Goal: Transaction & Acquisition: Purchase product/service

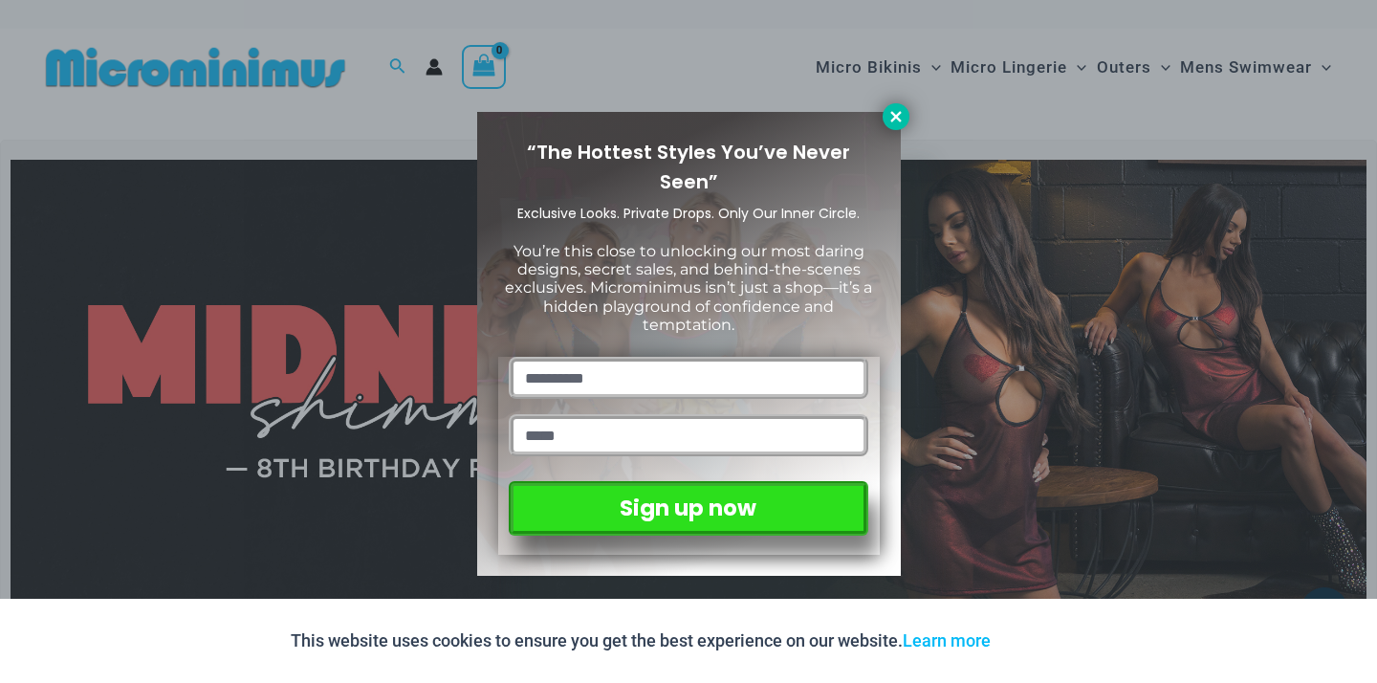
click at [894, 121] on icon at bounding box center [895, 116] width 17 height 17
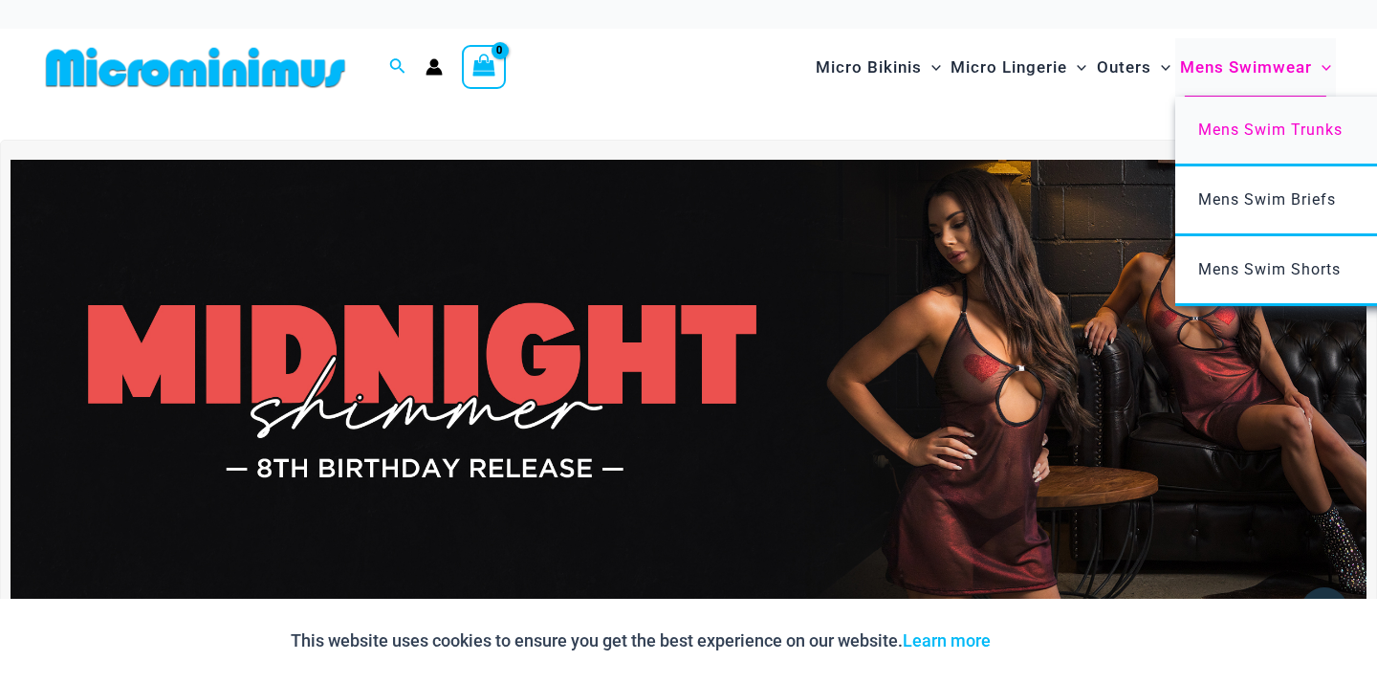
click at [1270, 126] on span "Mens Swim Trunks" at bounding box center [1270, 129] width 144 height 18
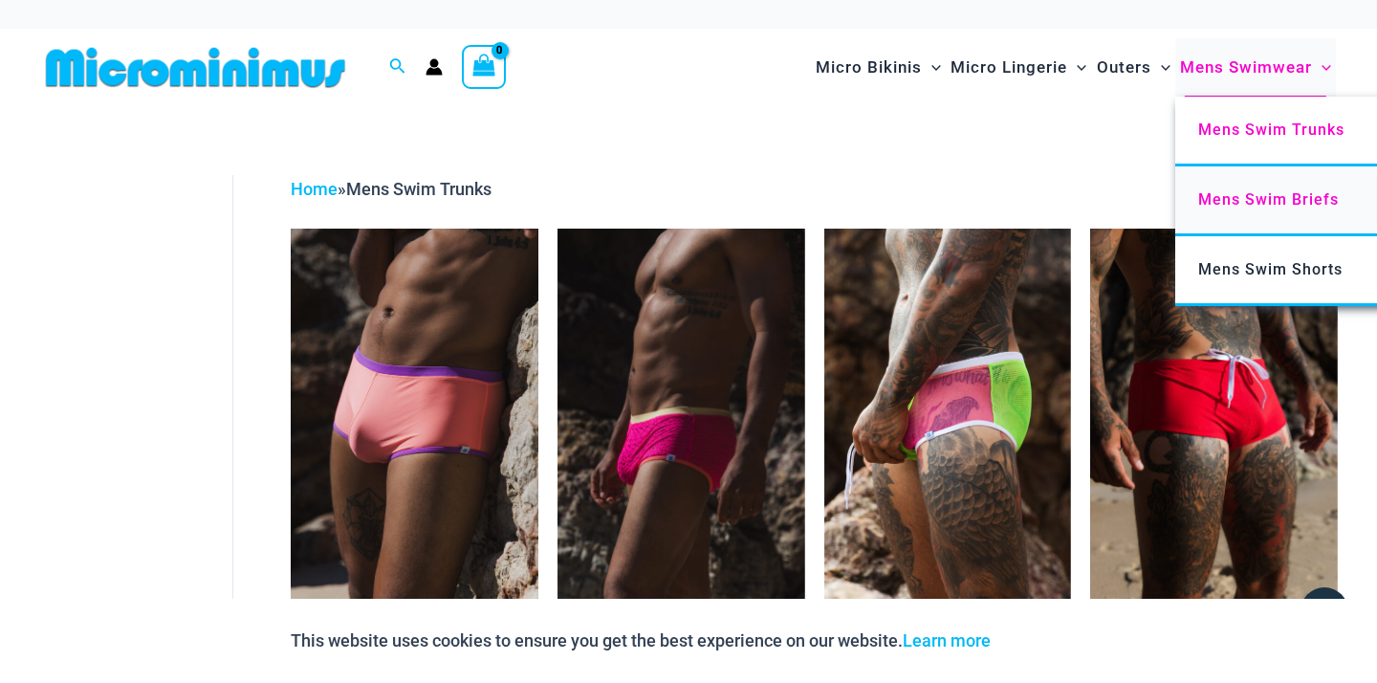
click at [1252, 199] on span "Mens Swim Briefs" at bounding box center [1268, 199] width 141 height 18
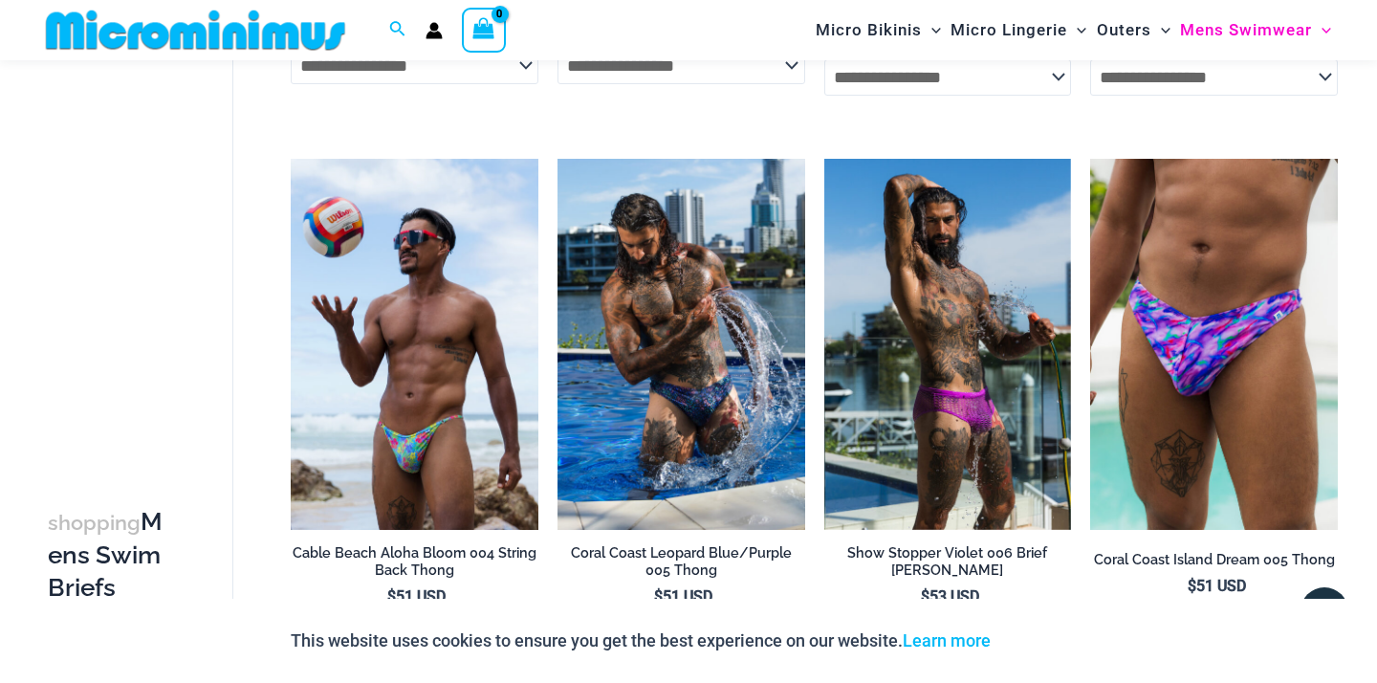
scroll to position [620, 0]
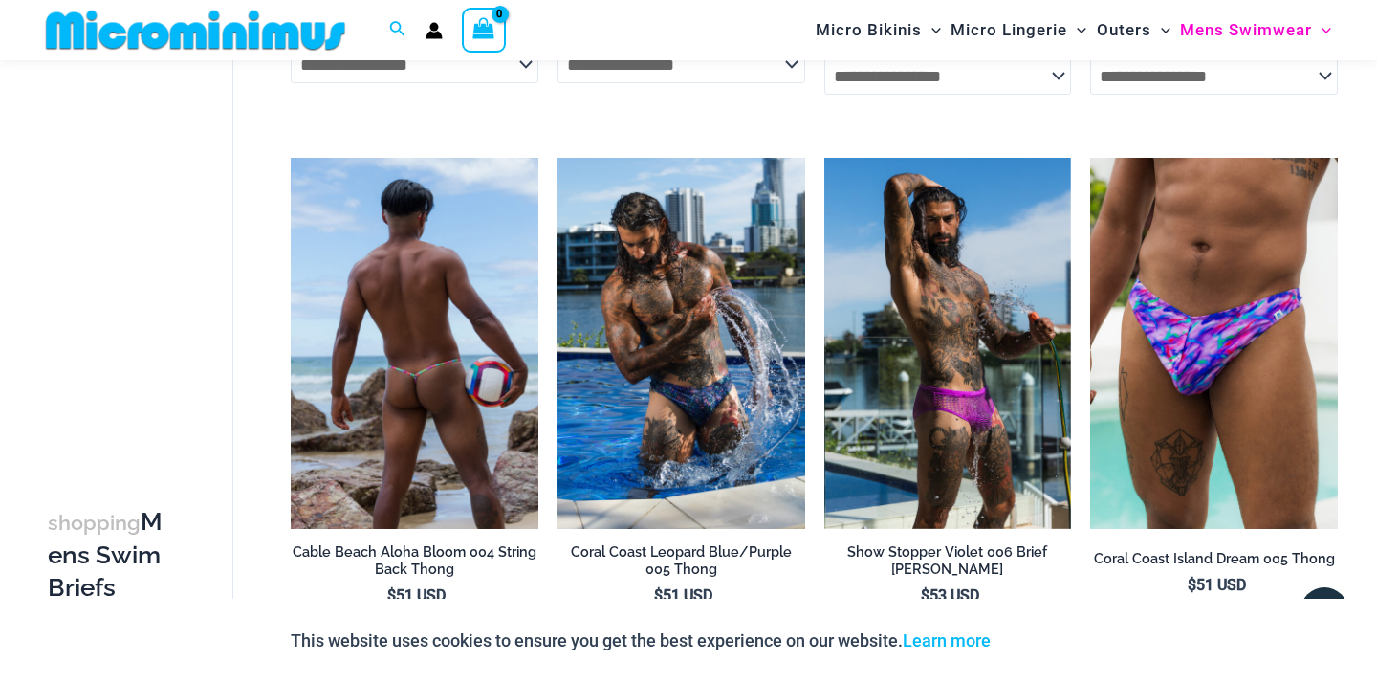
click at [428, 331] on img at bounding box center [415, 343] width 248 height 371
click at [453, 380] on img at bounding box center [415, 343] width 248 height 371
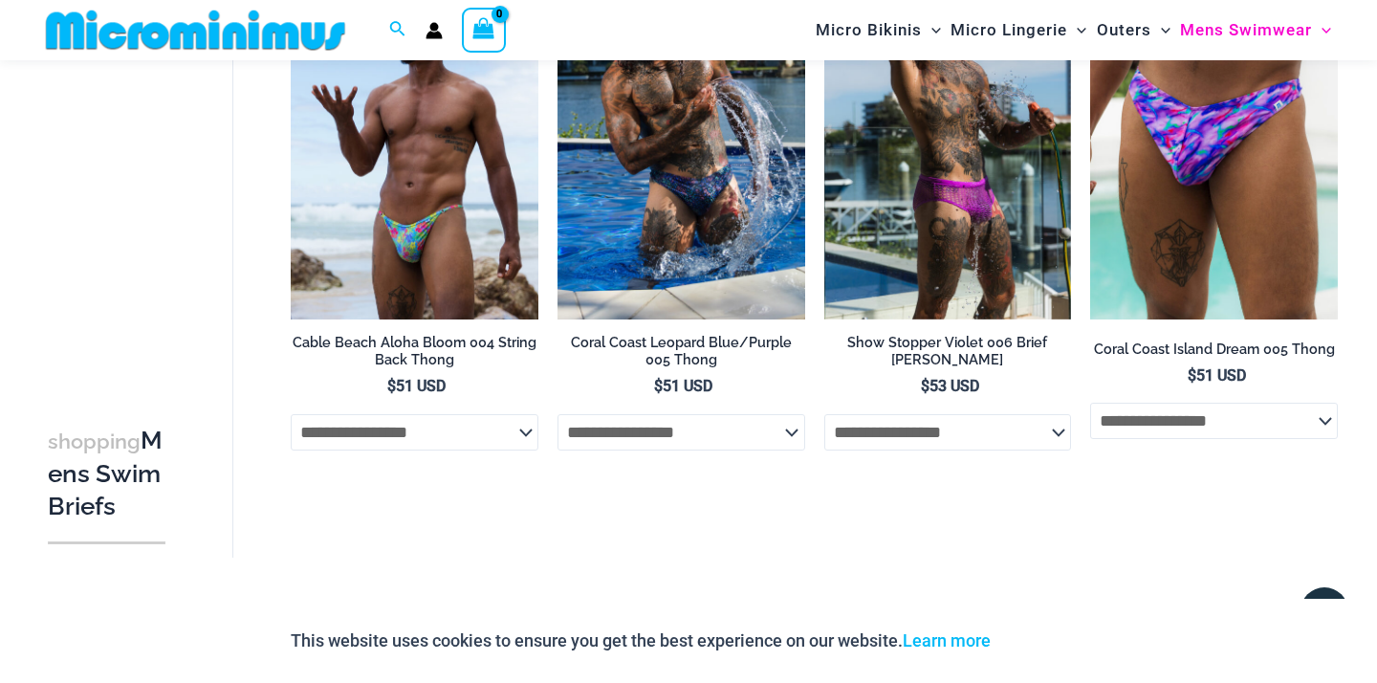
scroll to position [824, 0]
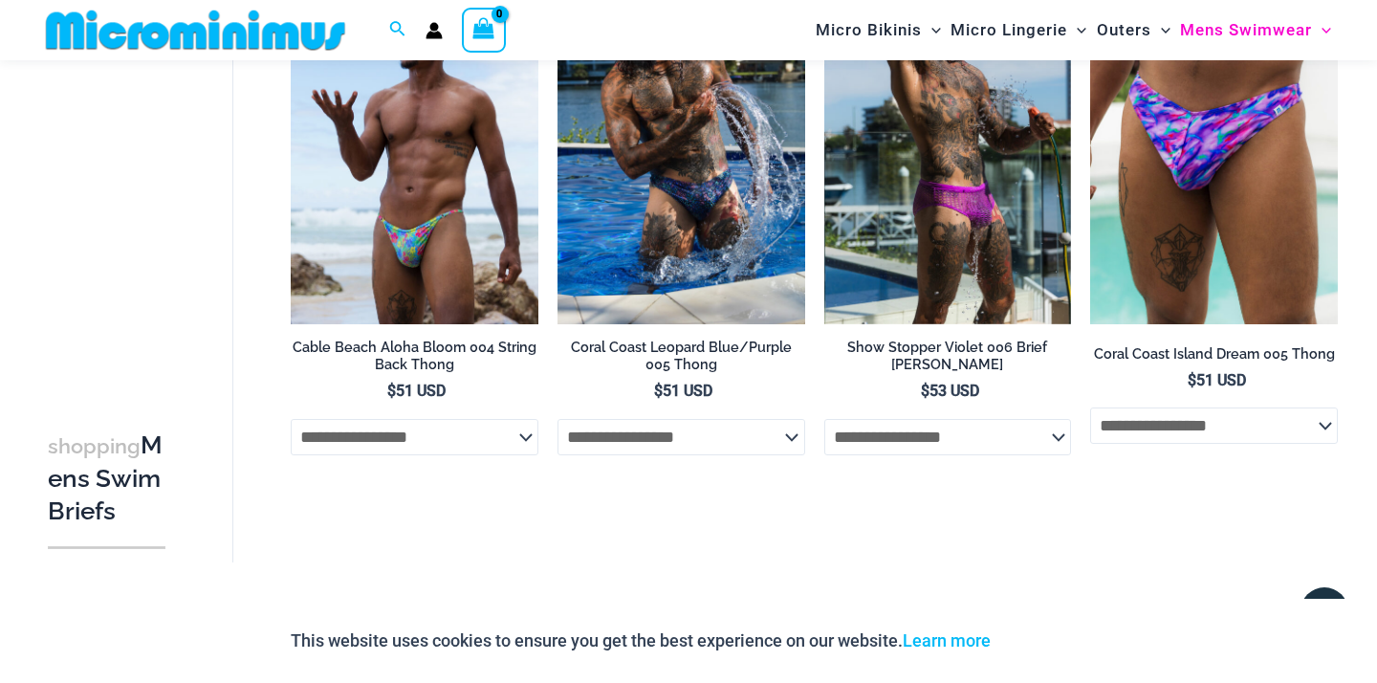
drag, startPoint x: 1323, startPoint y: 426, endPoint x: 710, endPoint y: 673, distance: 660.7
click at [707, 682] on html "Skip to content Search for: Search Search No products in the cart. No products …" at bounding box center [688, 108] width 1377 height 1865
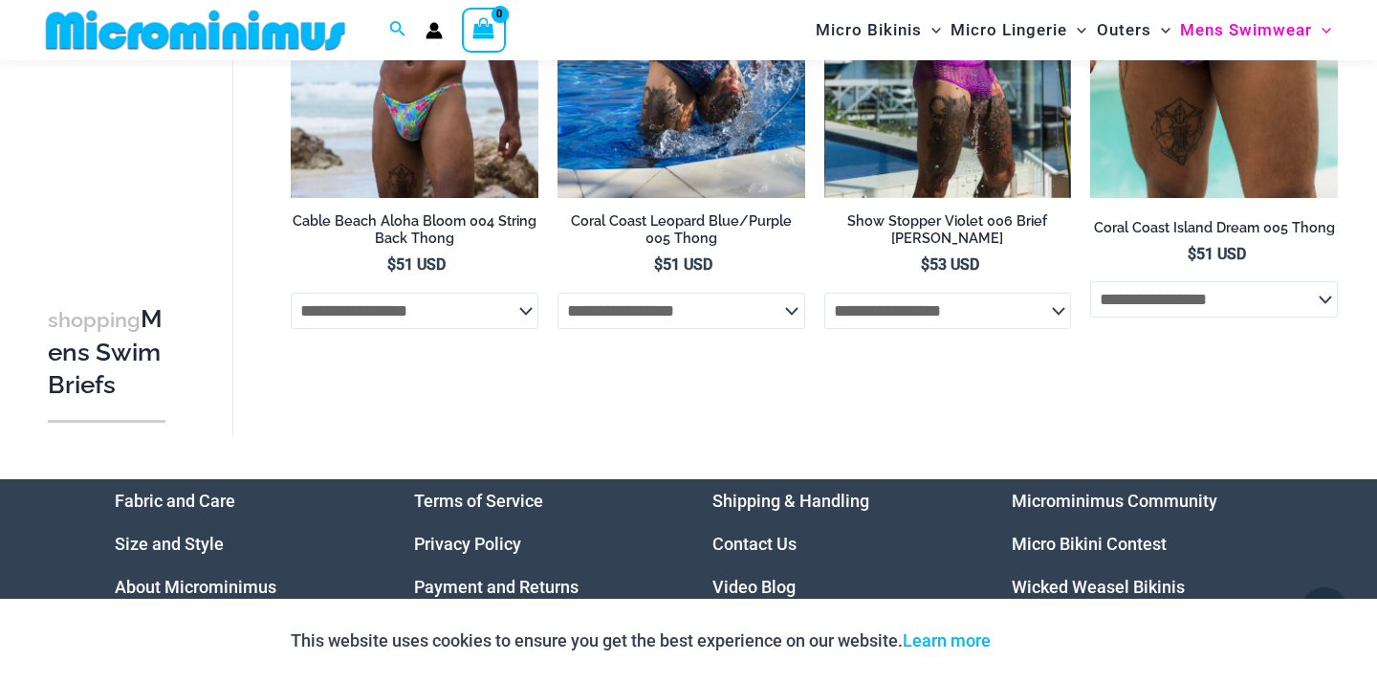
scroll to position [1109, 0]
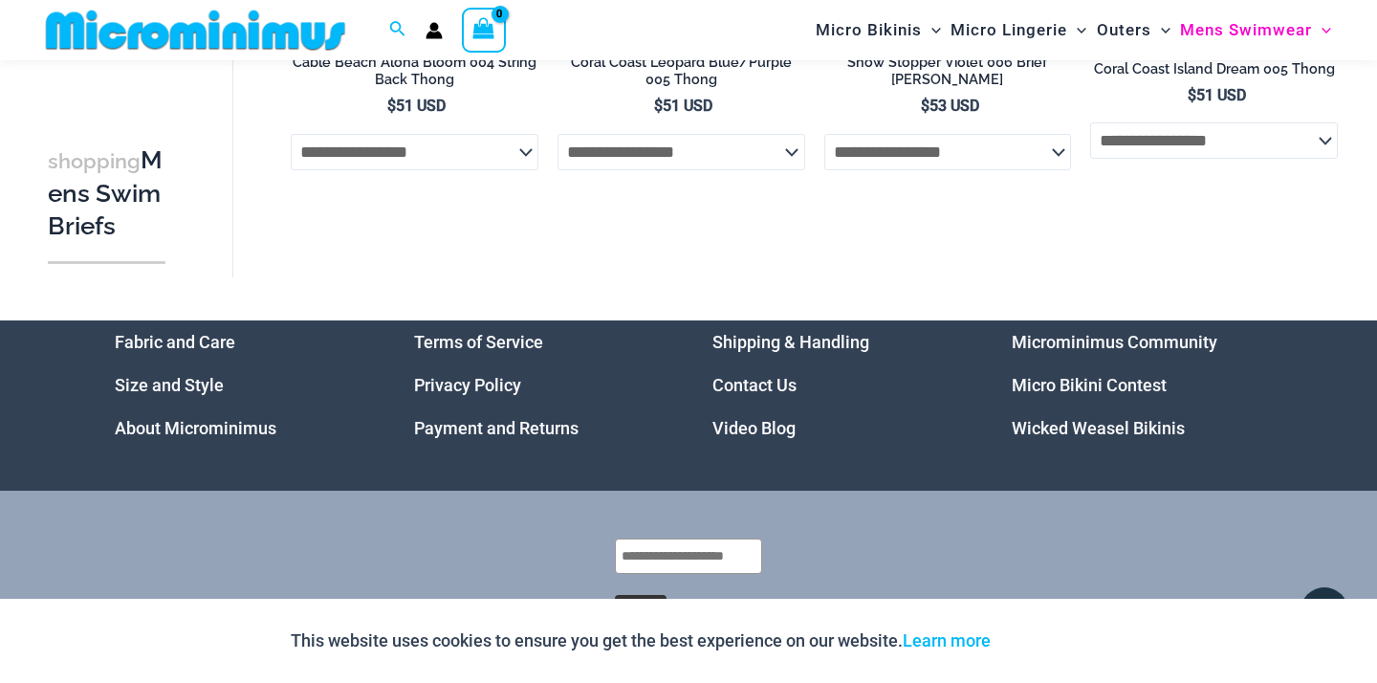
drag, startPoint x: 484, startPoint y: 615, endPoint x: 443, endPoint y: 748, distance: 139.1
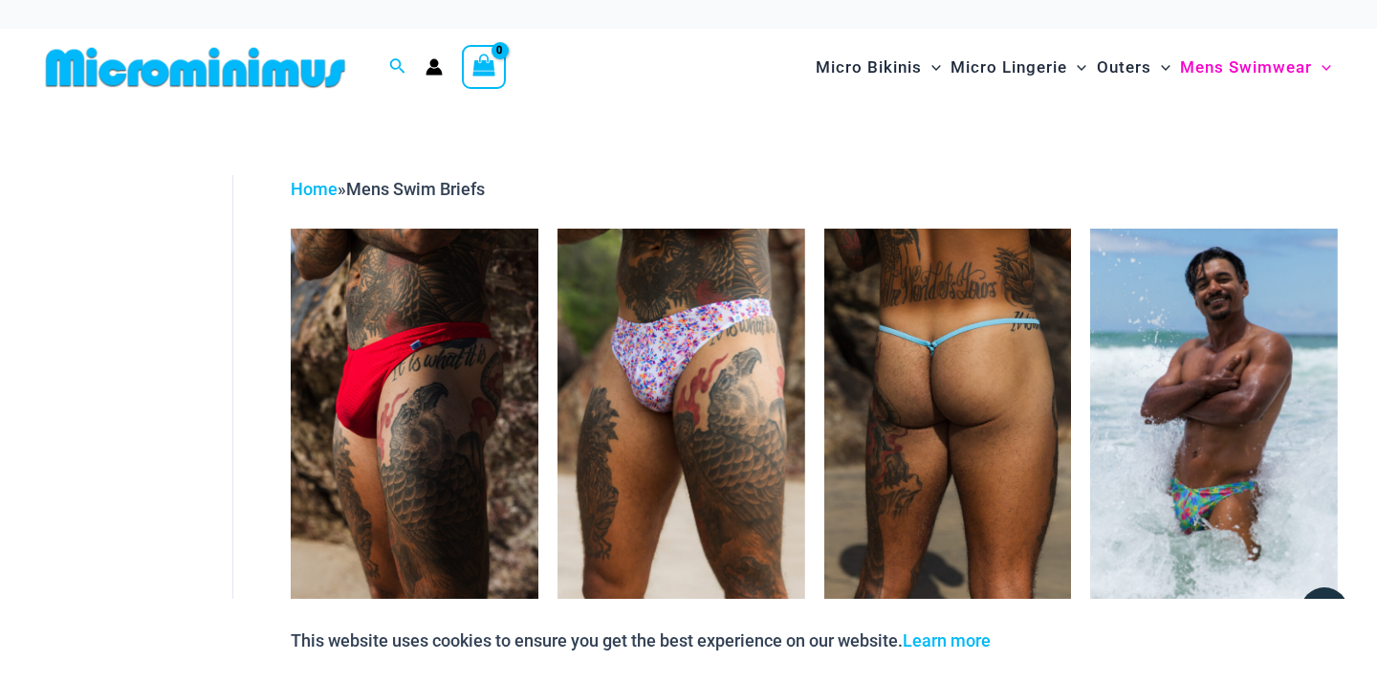
scroll to position [0, 0]
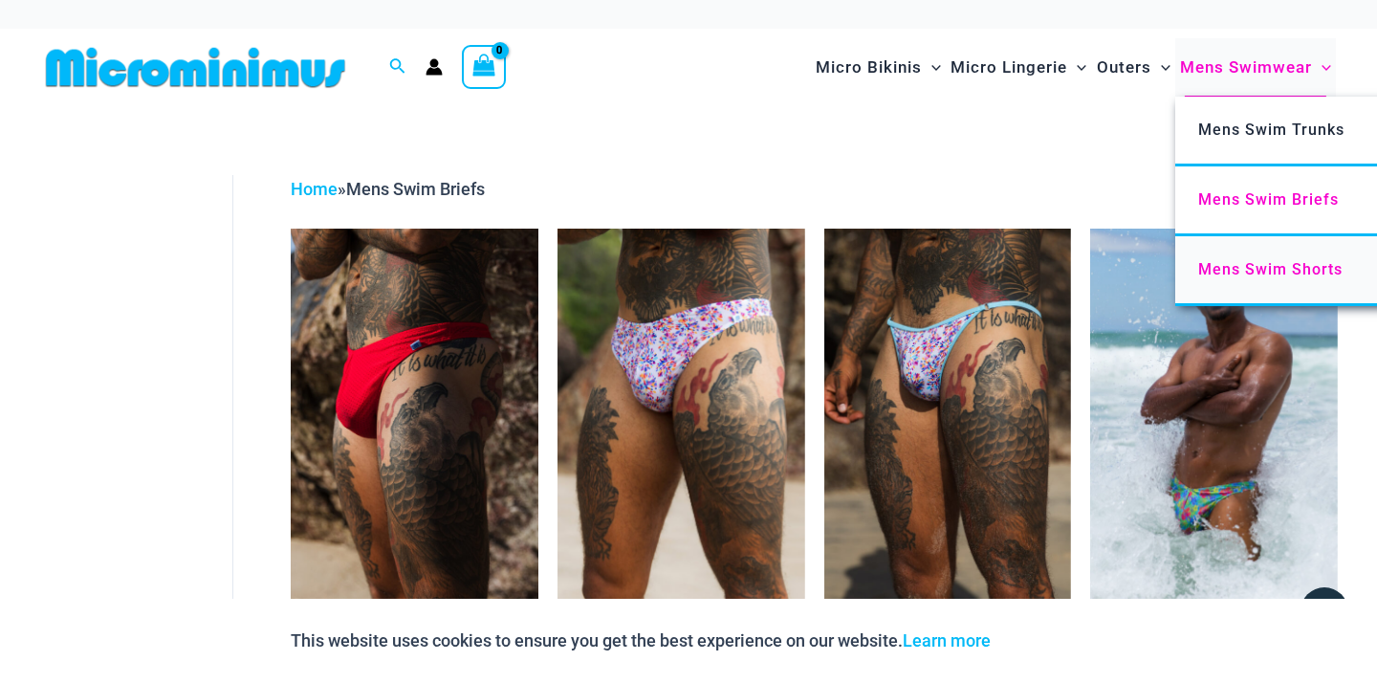
click at [1250, 260] on span "Mens Swim Shorts" at bounding box center [1270, 269] width 144 height 18
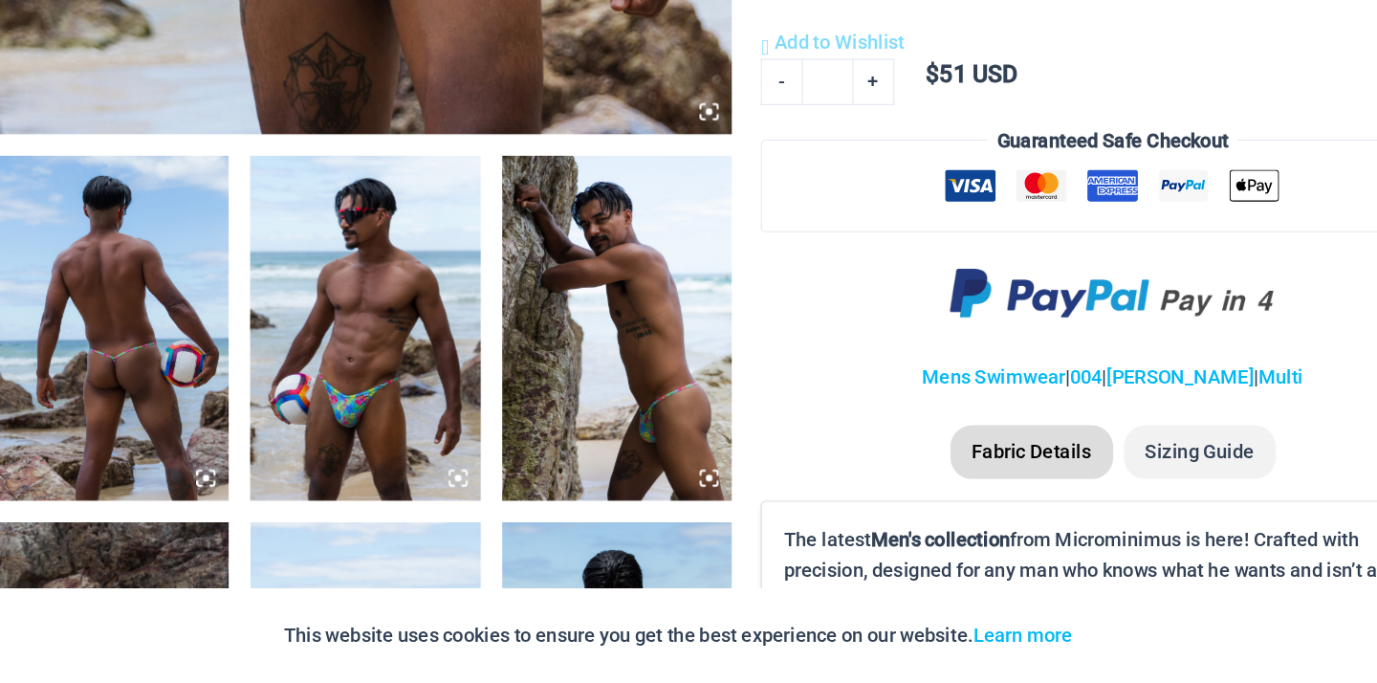
scroll to position [955, 0]
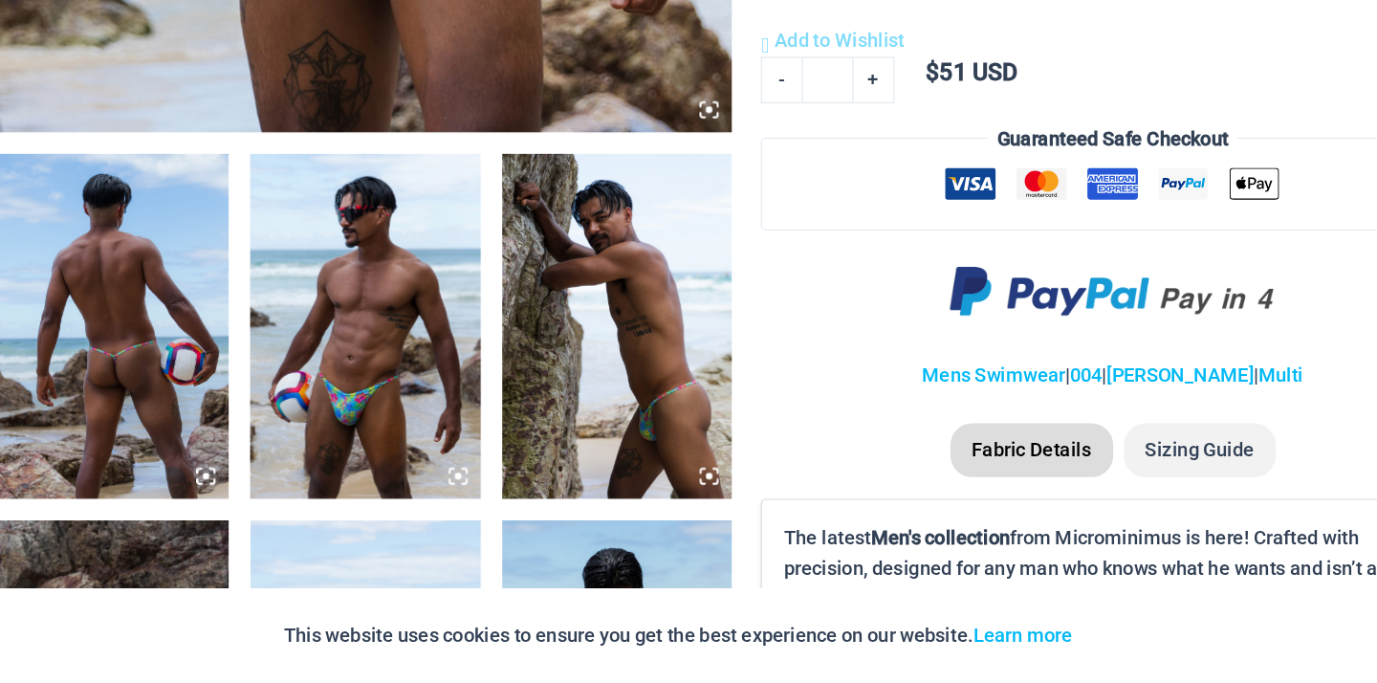
click at [108, 309] on img at bounding box center [140, 366] width 204 height 306
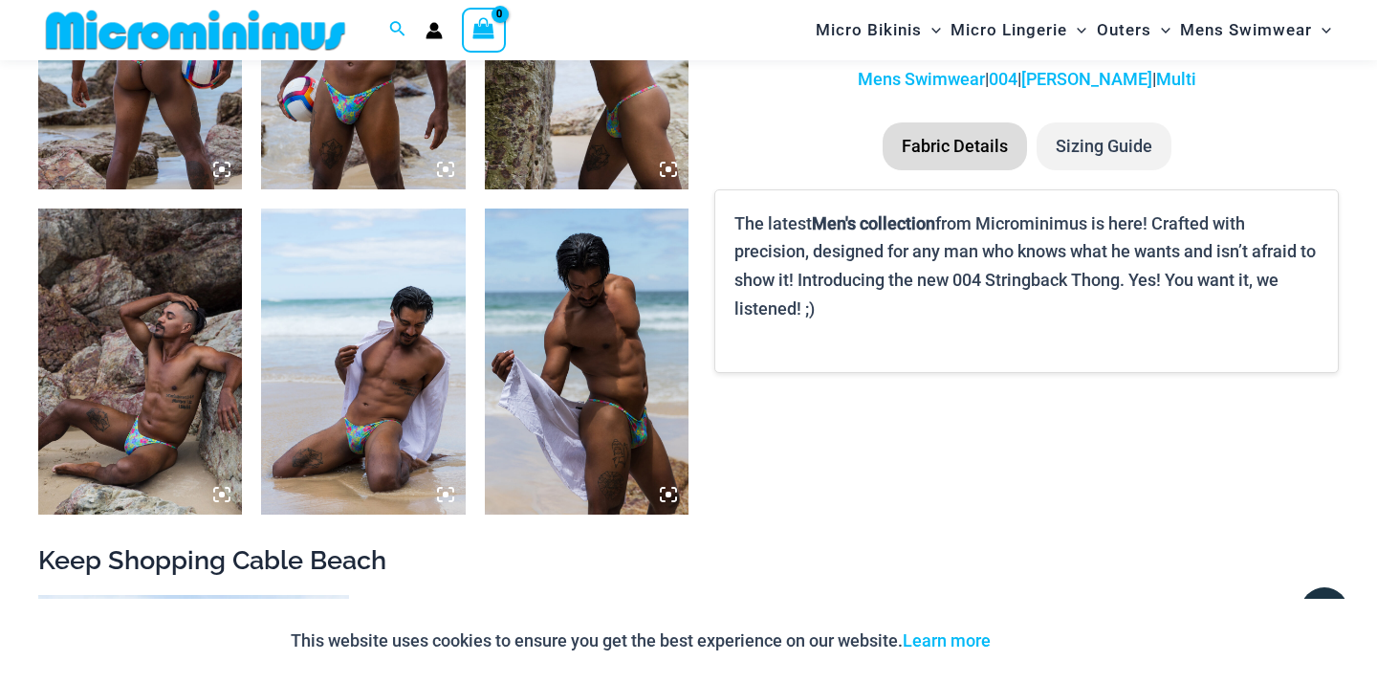
scroll to position [1287, 0]
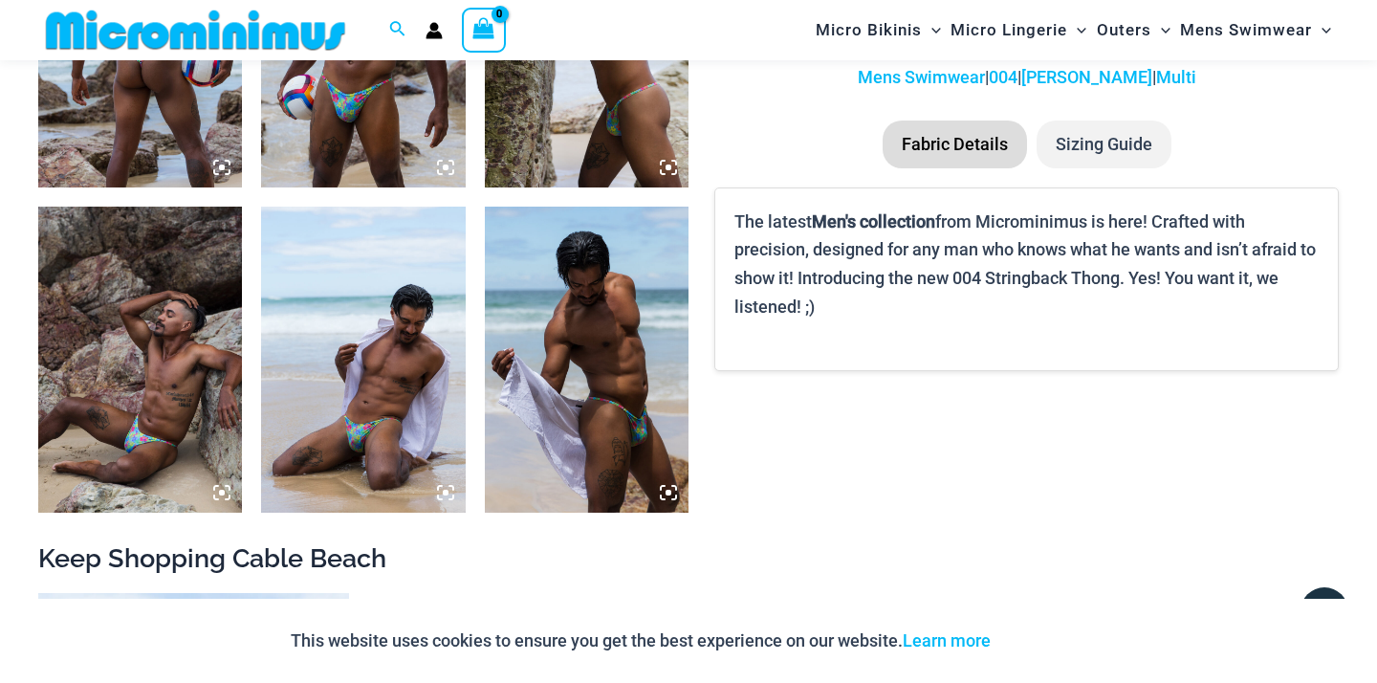
click at [569, 129] on img at bounding box center [587, 34] width 204 height 306
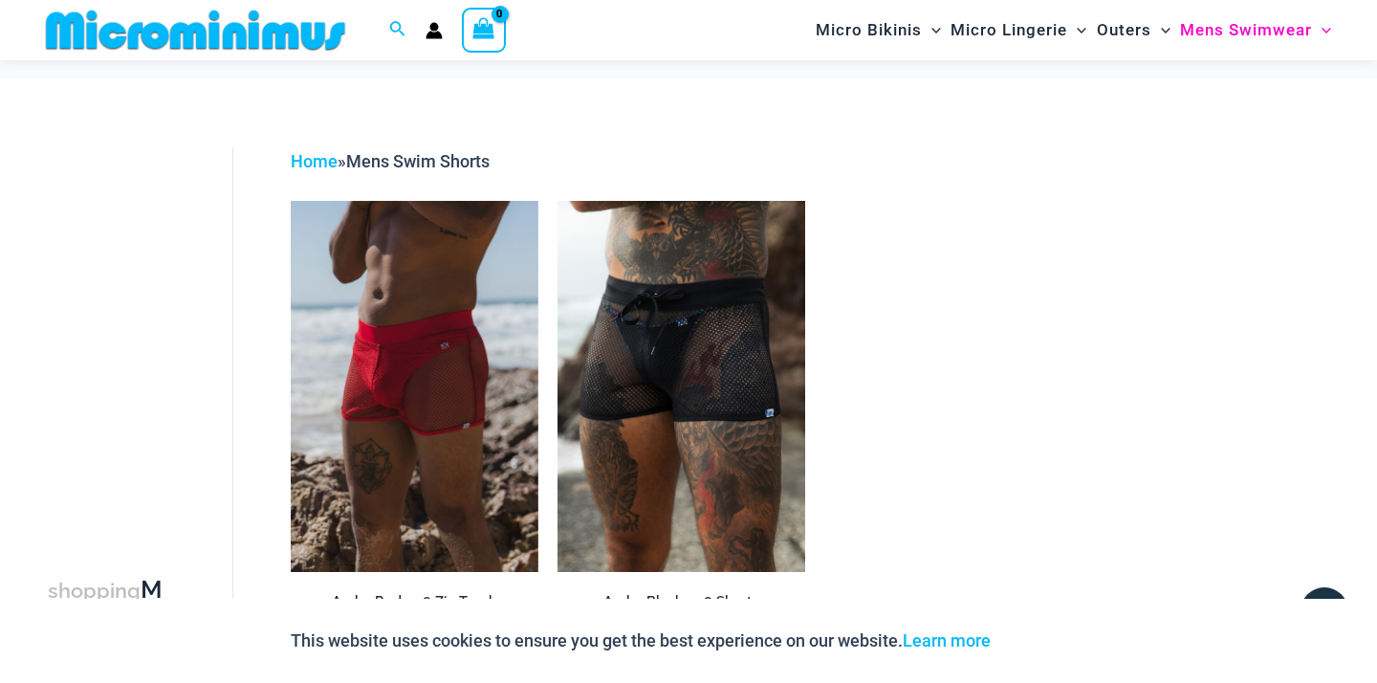
scroll to position [39, 0]
